Goal: Information Seeking & Learning: Learn about a topic

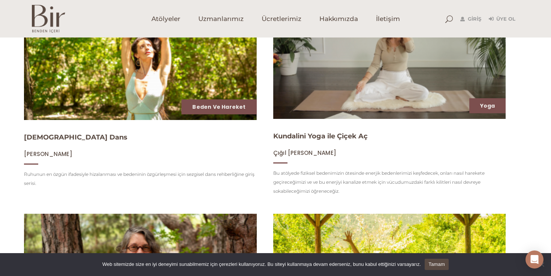
scroll to position [47, 0]
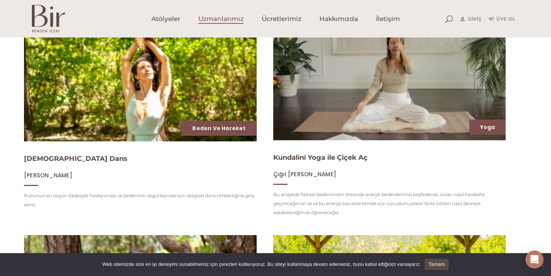
click at [218, 21] on span "Uzmanlarımız" at bounding box center [220, 19] width 45 height 9
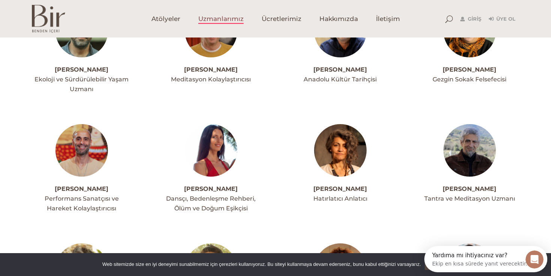
drag, startPoint x: 240, startPoint y: 187, endPoint x: 191, endPoint y: 186, distance: 49.1
click at [191, 186] on h4 "Amber Joy Rava" at bounding box center [210, 189] width 99 height 10
click at [215, 151] on img at bounding box center [211, 150] width 52 height 52
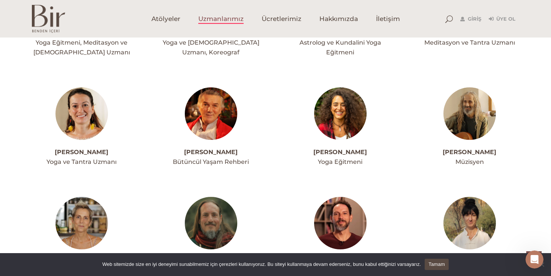
scroll to position [1923, 0]
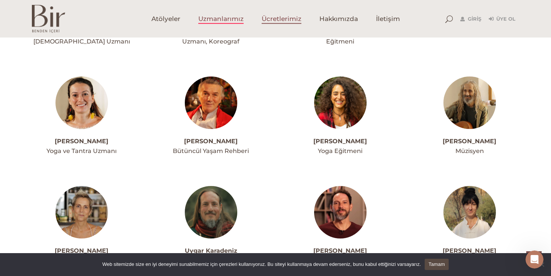
click at [286, 19] on span "Ücretlerimiz" at bounding box center [282, 19] width 40 height 9
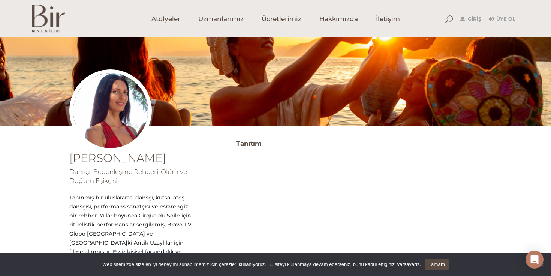
scroll to position [120, 0]
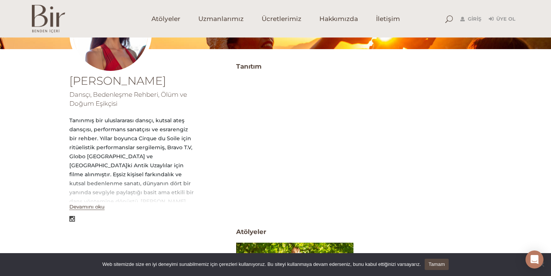
click at [87, 208] on button "Devamını oku" at bounding box center [86, 207] width 35 height 6
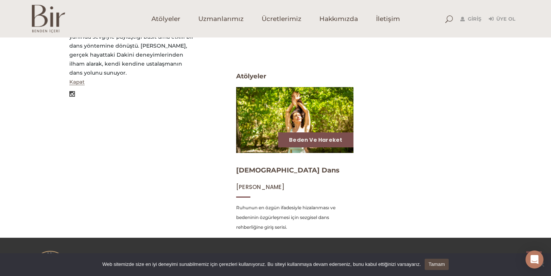
scroll to position [91, 0]
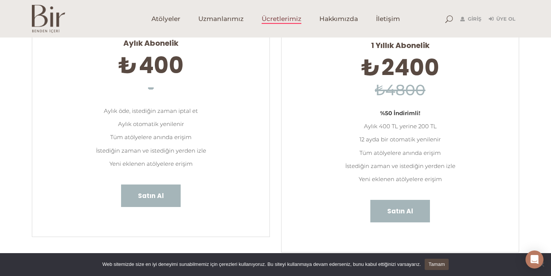
scroll to position [55, 0]
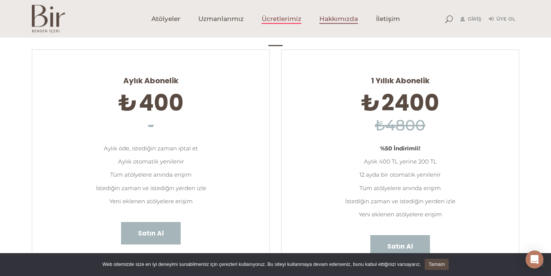
click at [341, 19] on span "Hakkımızda" at bounding box center [338, 19] width 39 height 9
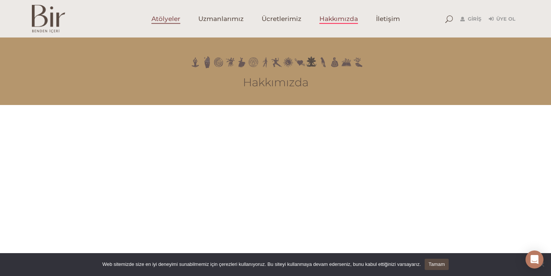
click at [158, 21] on span "Atölyeler" at bounding box center [165, 19] width 29 height 9
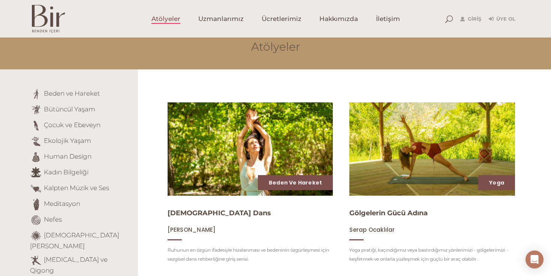
scroll to position [37, 0]
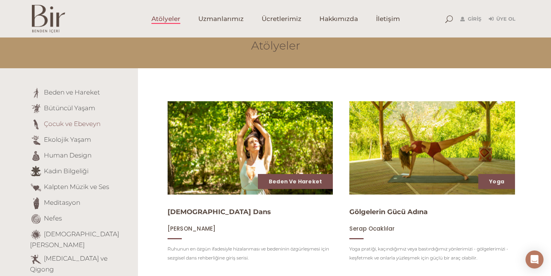
click at [81, 123] on link "Çocuk ve Ebeveyn" at bounding box center [72, 123] width 57 height 7
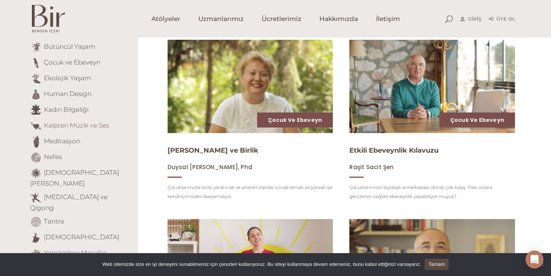
scroll to position [84, 0]
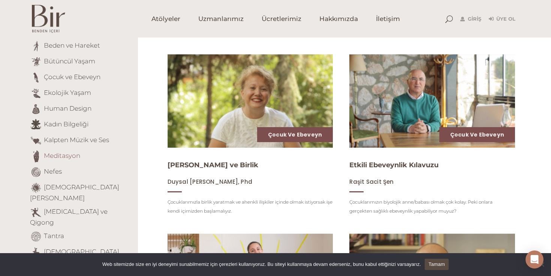
click at [69, 154] on link "Meditasyon" at bounding box center [62, 155] width 36 height 7
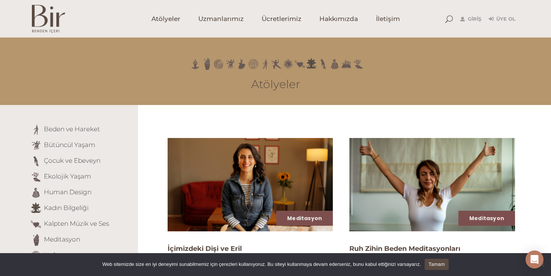
scroll to position [36, 0]
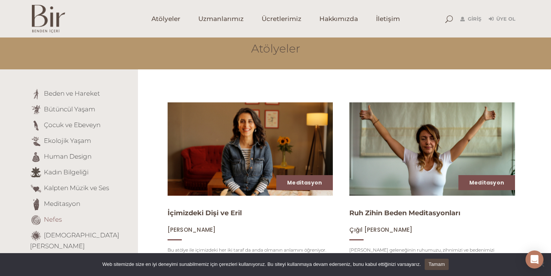
click at [55, 219] on link "Nefes" at bounding box center [53, 219] width 18 height 7
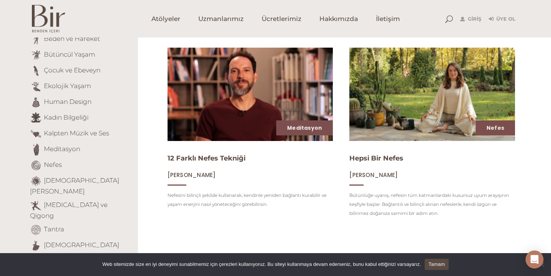
scroll to position [91, 0]
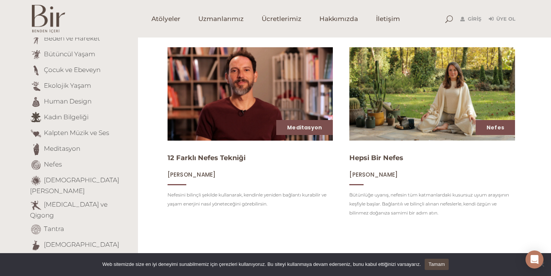
click at [235, 82] on img at bounding box center [250, 94] width 171 height 96
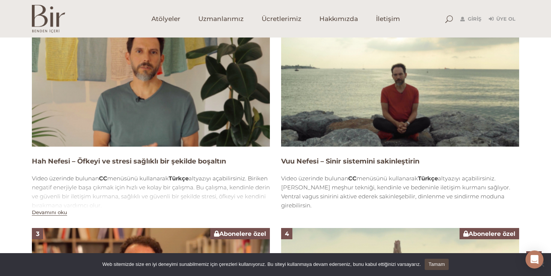
scroll to position [430, 0]
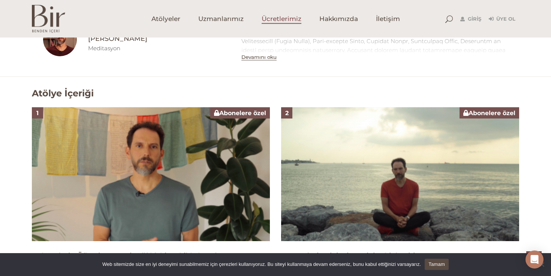
click at [289, 15] on span "Ücretlerimiz" at bounding box center [282, 19] width 40 height 9
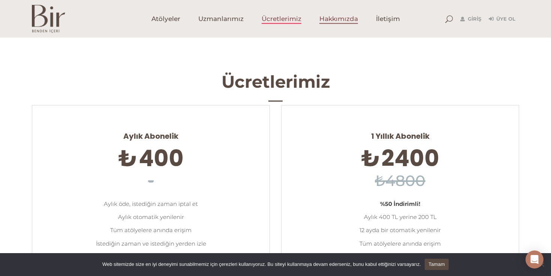
click at [340, 21] on span "Hakkımızda" at bounding box center [338, 19] width 39 height 9
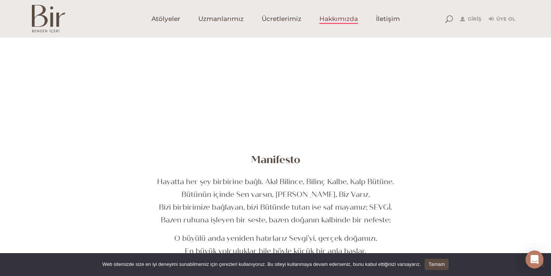
scroll to position [182, 0]
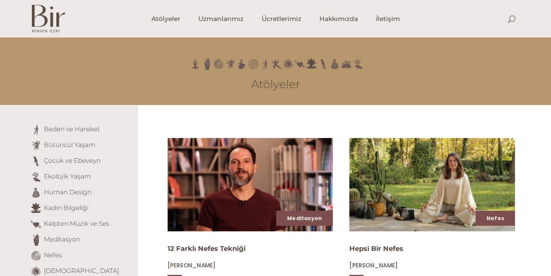
scroll to position [91, 0]
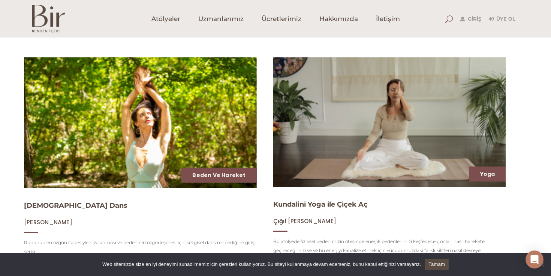
click at [452, 18] on span at bounding box center [448, 18] width 7 height 7
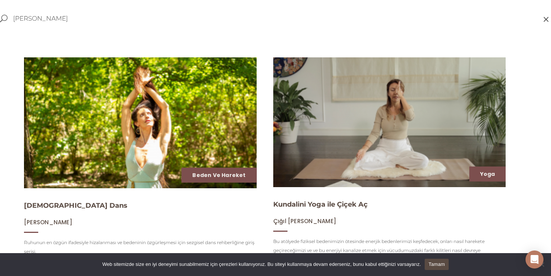
type input "[PERSON_NAME]"
